Goal: Book appointment/travel/reservation

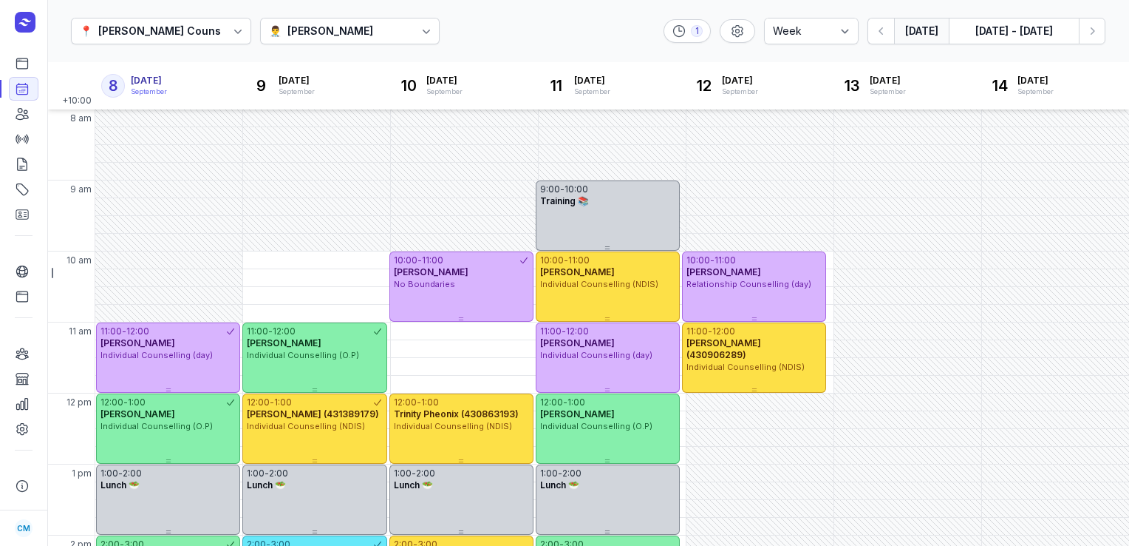
select select "week"
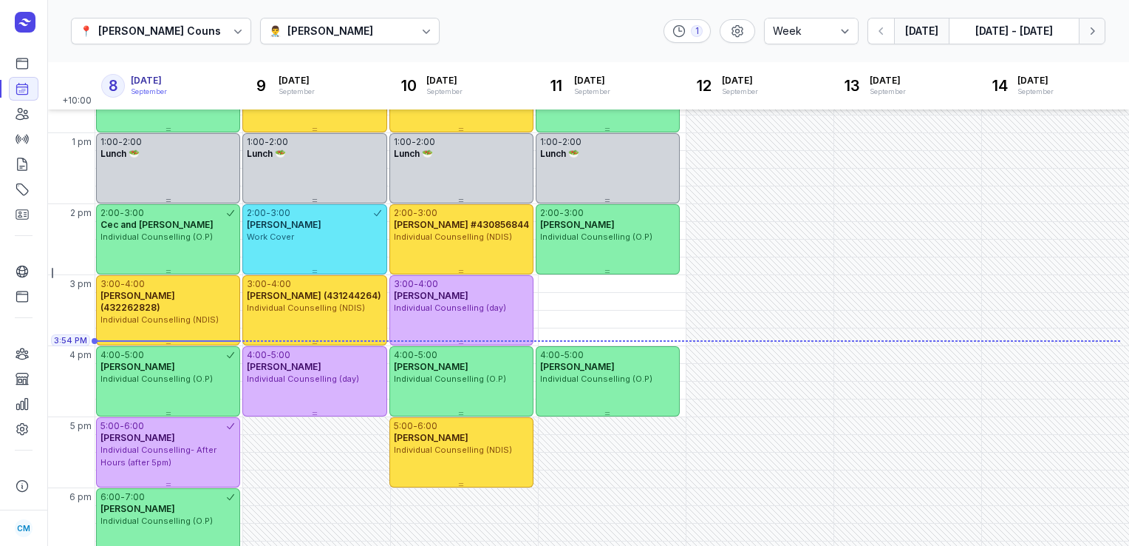
click at [1097, 29] on icon "button" at bounding box center [1092, 31] width 15 height 15
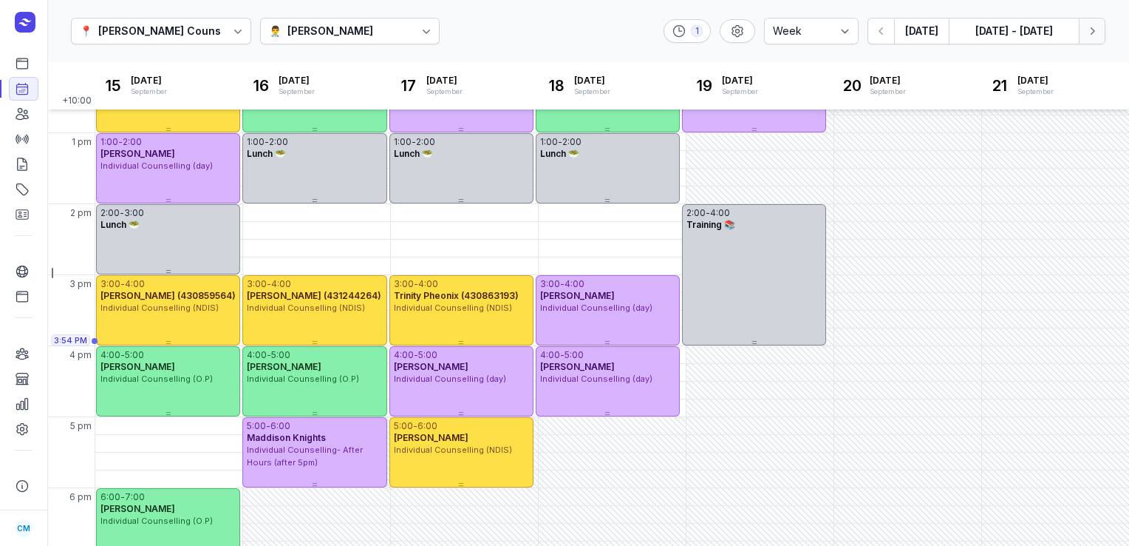
click at [1097, 29] on icon "button" at bounding box center [1092, 31] width 15 height 15
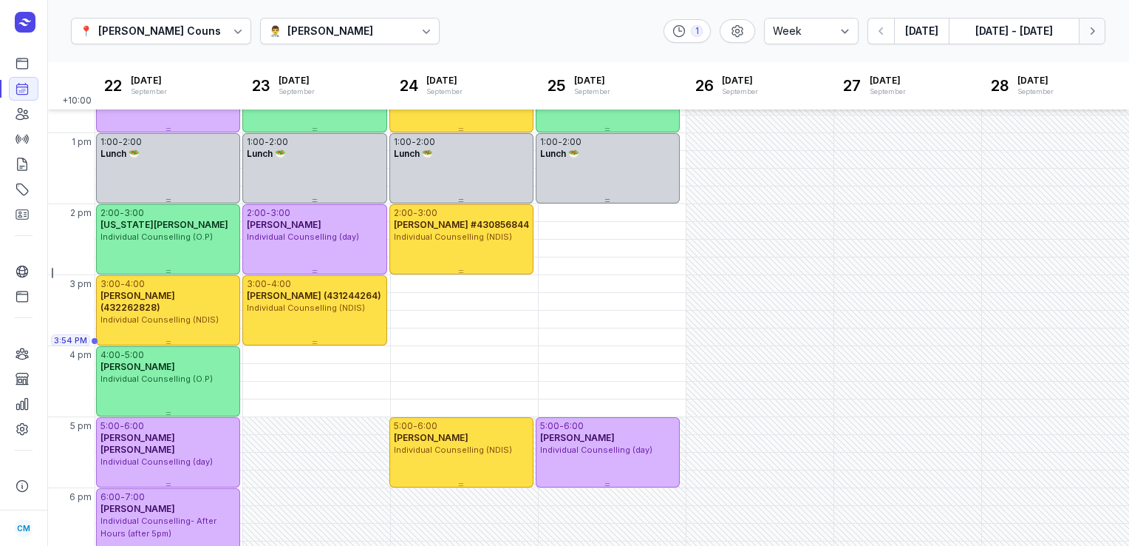
click at [1097, 29] on icon "button" at bounding box center [1092, 31] width 15 height 15
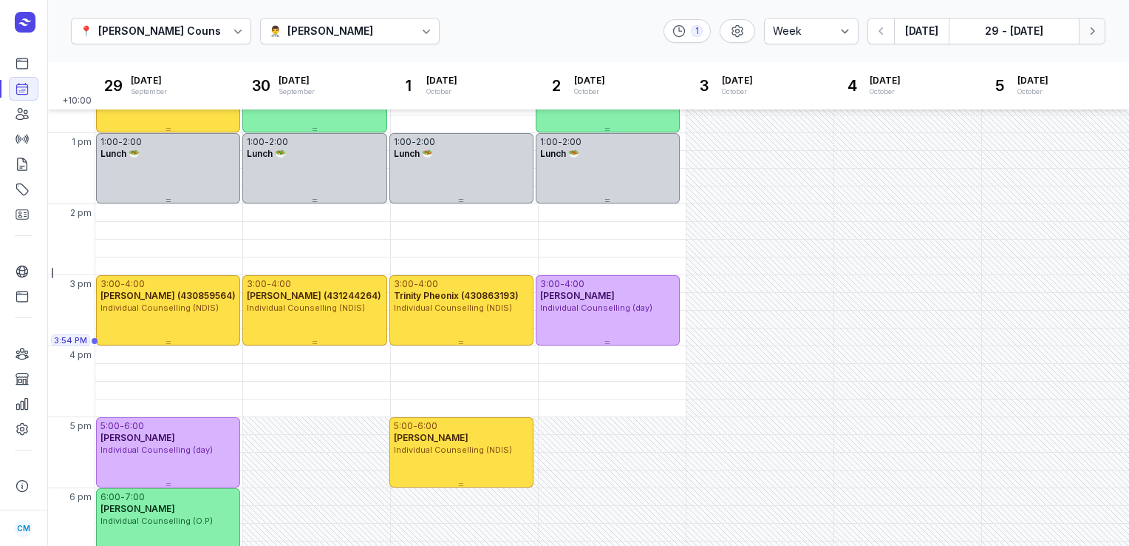
click at [1097, 29] on icon "button" at bounding box center [1092, 31] width 15 height 15
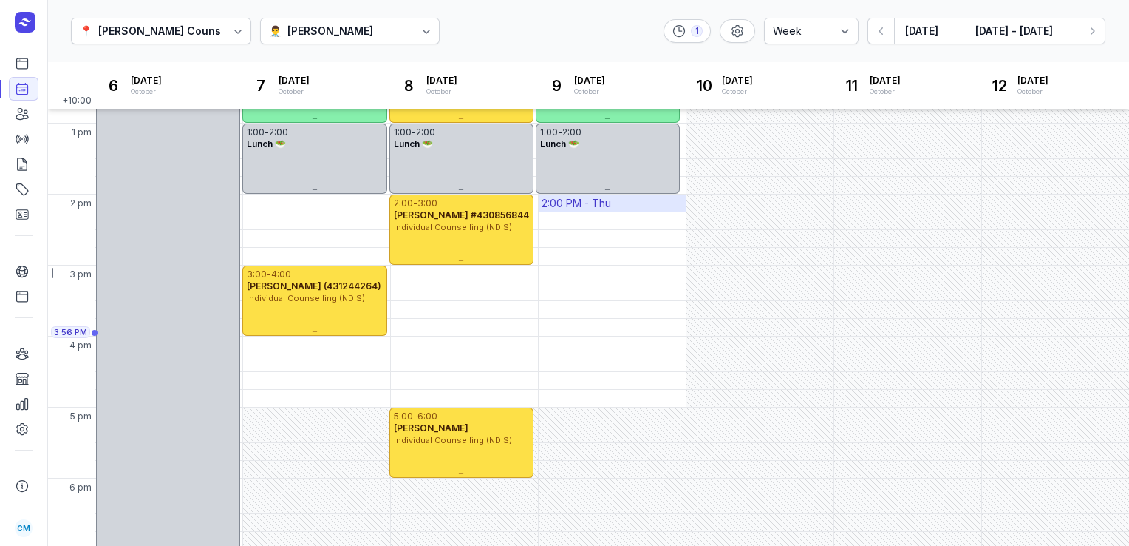
scroll to position [342, 0]
click at [318, 342] on div "4:00 PM - Tue" at bounding box center [316, 344] width 147 height 17
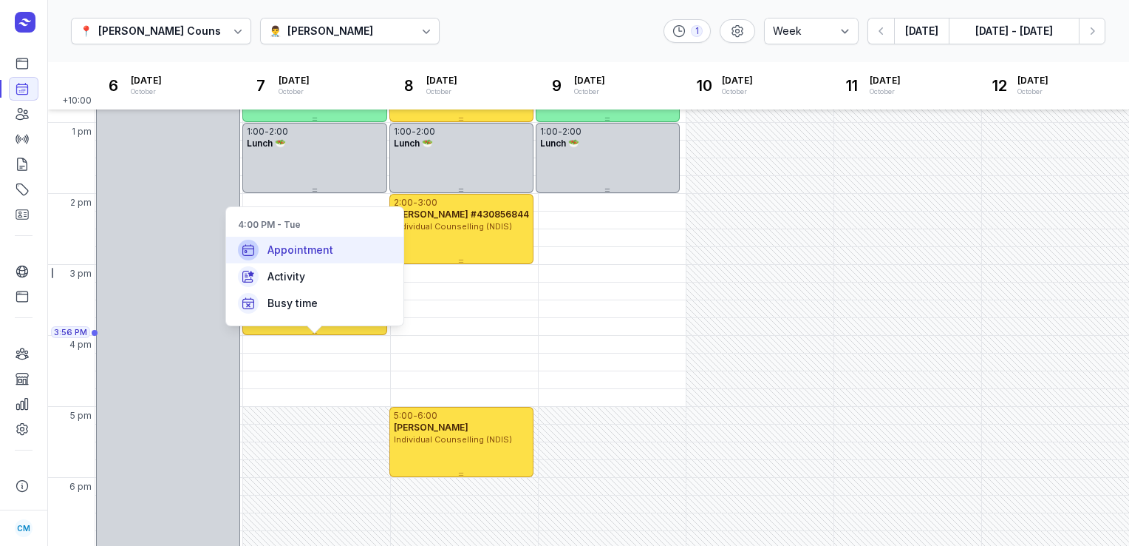
click at [330, 256] on span "Appointment" at bounding box center [301, 249] width 66 height 15
select select
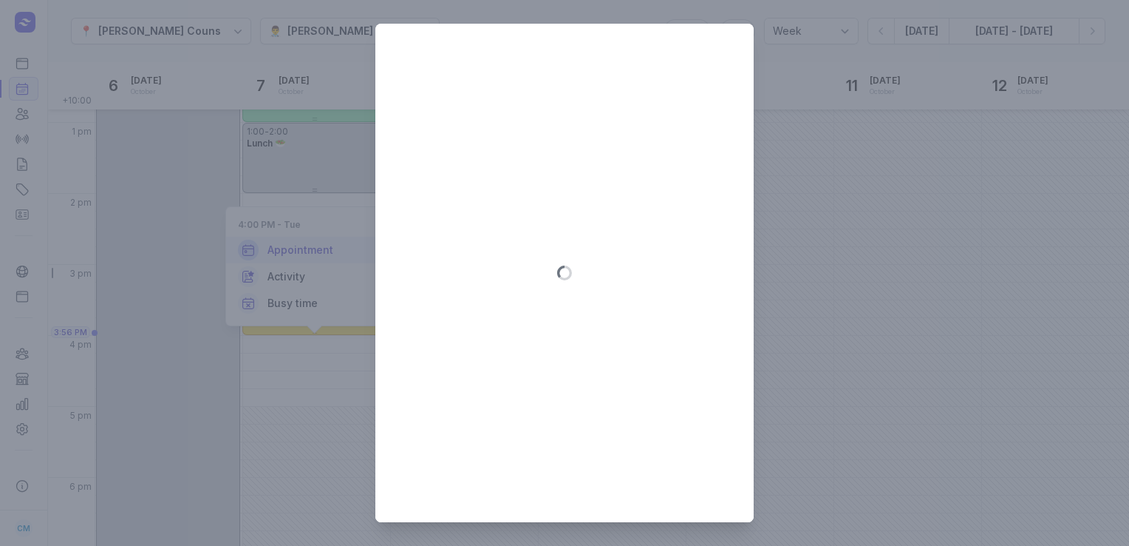
type input "[DATE]"
select select "16:00"
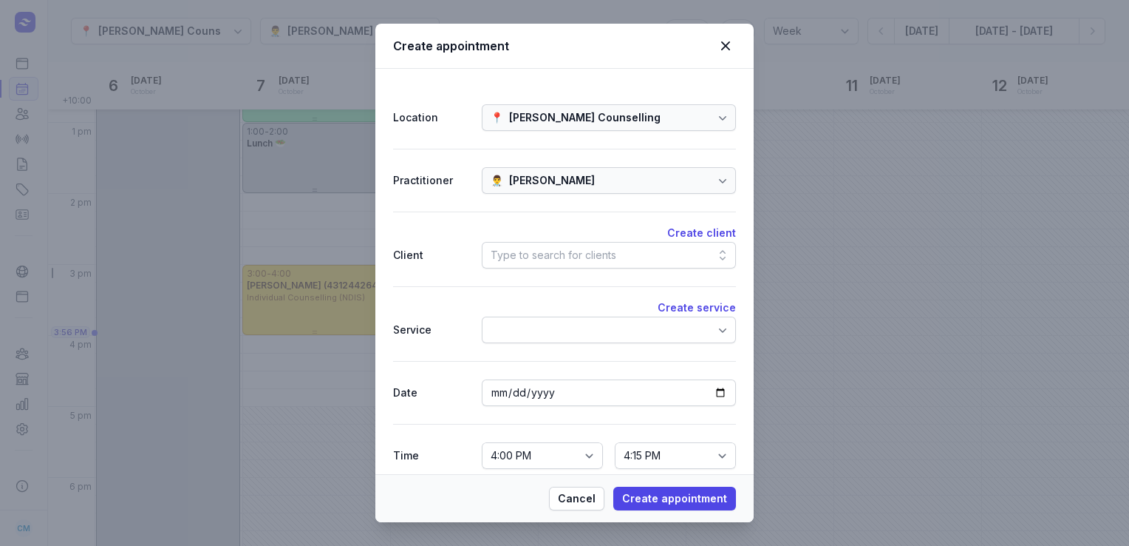
click at [516, 259] on div "Type to search for clients" at bounding box center [554, 255] width 126 height 18
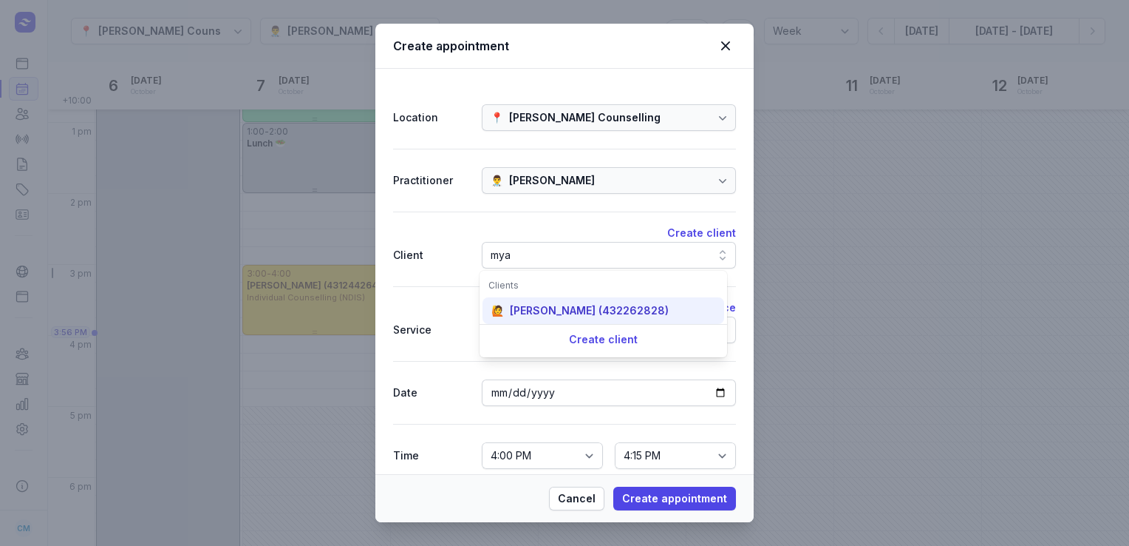
type input "mya"
click at [518, 313] on div "[PERSON_NAME] (432262828)" at bounding box center [589, 310] width 159 height 15
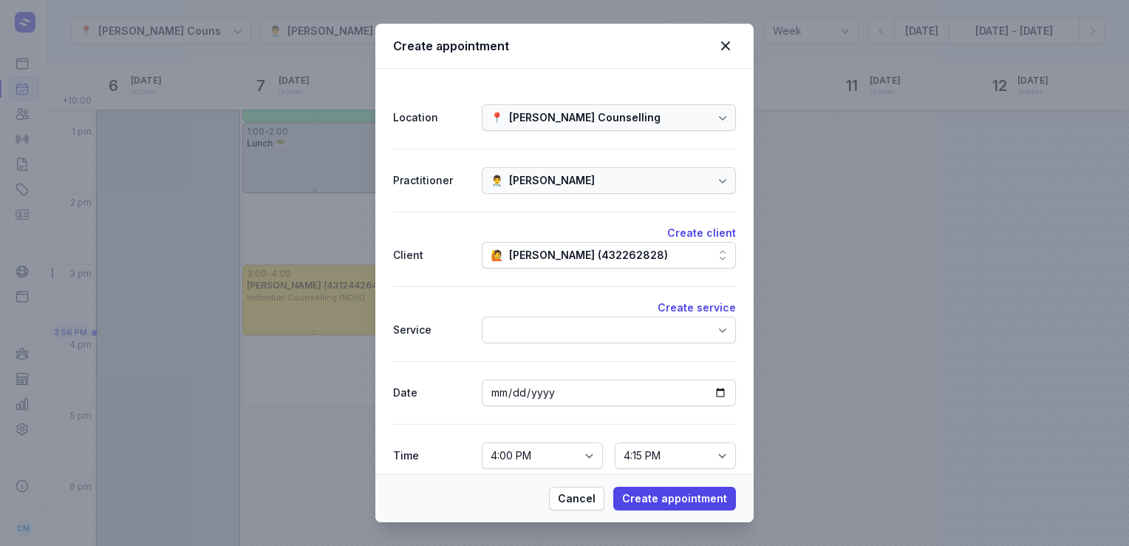
click at [520, 322] on div at bounding box center [609, 329] width 254 height 27
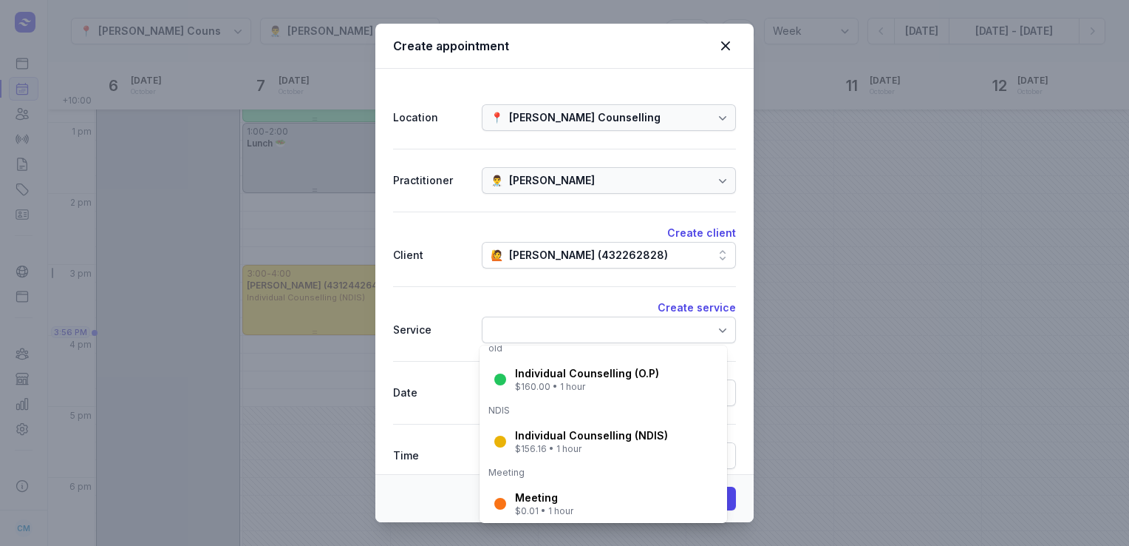
scroll to position [228, 0]
click at [523, 428] on div "Individual Counselling (NDIS)" at bounding box center [591, 435] width 153 height 15
select select "17:00"
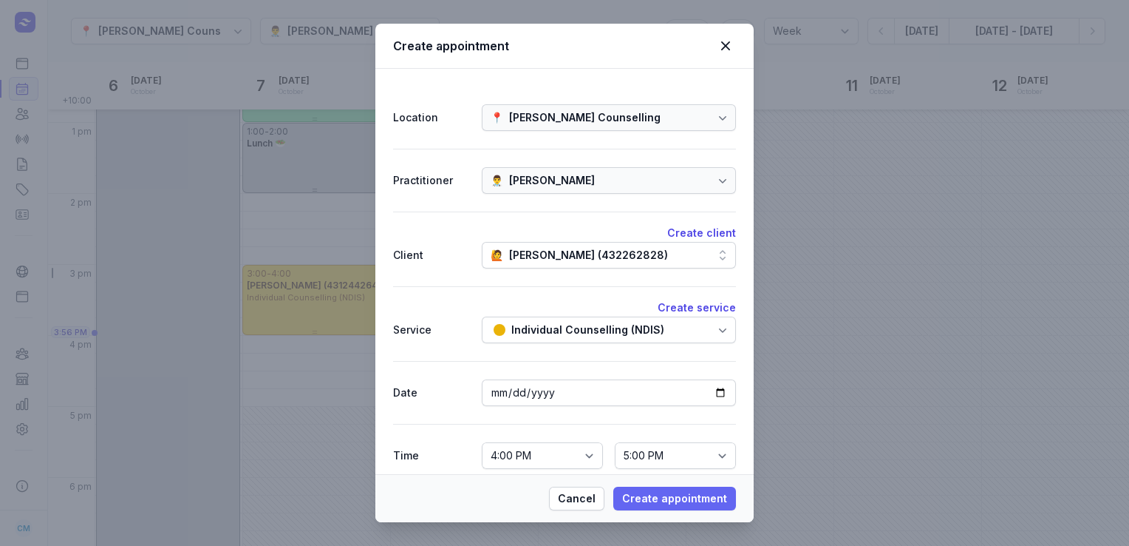
click at [658, 493] on span "Create appointment" at bounding box center [674, 498] width 105 height 18
select select
